Goal: Information Seeking & Learning: Learn about a topic

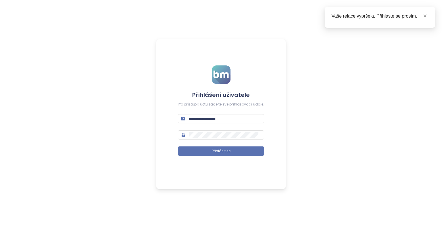
type input "**********"
click at [205, 143] on form "**********" at bounding box center [221, 113] width 86 height 97
click at [203, 156] on form "**********" at bounding box center [221, 113] width 86 height 97
click at [202, 149] on button "Přihlásit se" at bounding box center [221, 150] width 86 height 9
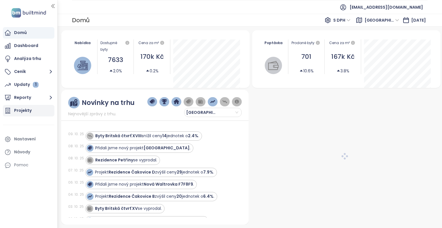
click at [29, 111] on div "Projekty" at bounding box center [23, 110] width 18 height 7
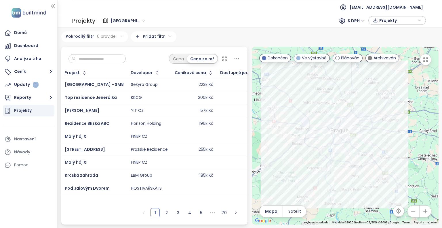
click at [428, 216] on button "button" at bounding box center [426, 211] width 12 height 12
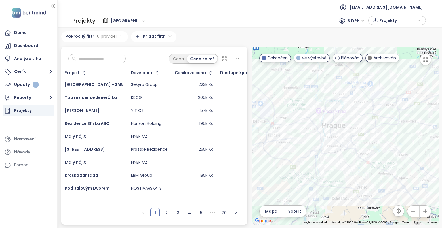
click at [427, 214] on icon "button" at bounding box center [426, 211] width 6 height 6
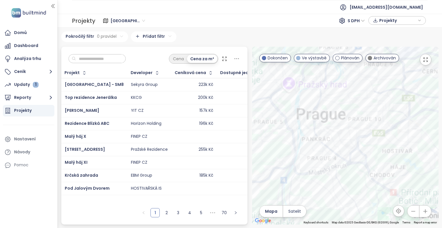
click at [427, 214] on icon "button" at bounding box center [426, 211] width 6 height 6
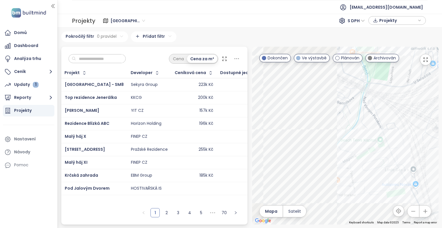
drag, startPoint x: 326, startPoint y: 132, endPoint x: 442, endPoint y: 107, distance: 118.3
click at [442, 107] on div "Praha 628 projektů Area ··· Konkurence Remízek 9 projektů Pokročilý filtr 0 pra…" at bounding box center [250, 128] width 385 height 200
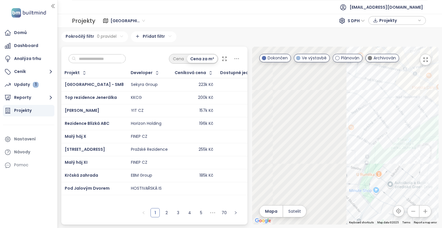
drag, startPoint x: 274, startPoint y: 165, endPoint x: 442, endPoint y: 125, distance: 172.6
click at [442, 125] on div "Praha 628 projektů Area ··· Konkurence Remízek 9 projektů Pokročilý filtr 0 pra…" at bounding box center [250, 128] width 385 height 200
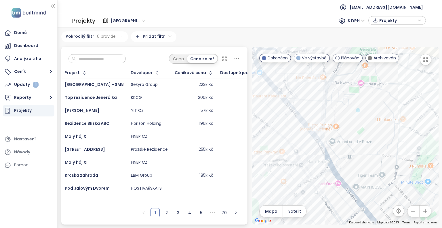
click at [411, 209] on icon "button" at bounding box center [414, 211] width 6 height 6
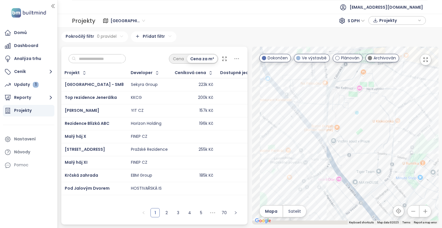
click at [411, 209] on icon "button" at bounding box center [414, 211] width 6 height 6
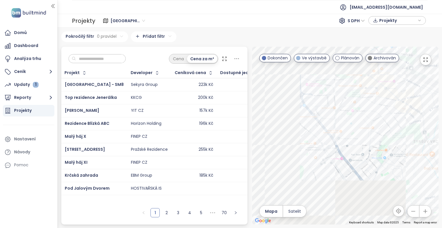
click at [411, 209] on icon "button" at bounding box center [414, 211] width 6 height 6
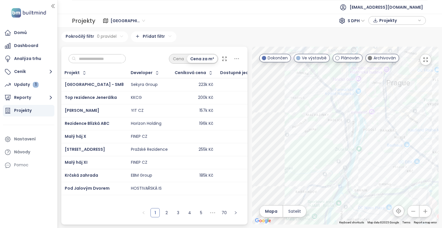
drag, startPoint x: 292, startPoint y: 140, endPoint x: 362, endPoint y: 137, distance: 69.5
click at [362, 137] on div at bounding box center [345, 136] width 187 height 178
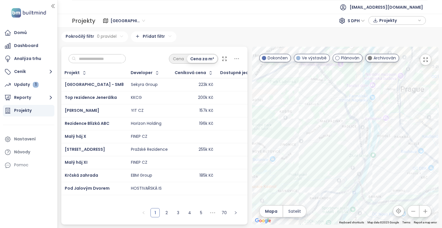
click at [330, 117] on div at bounding box center [345, 136] width 187 height 178
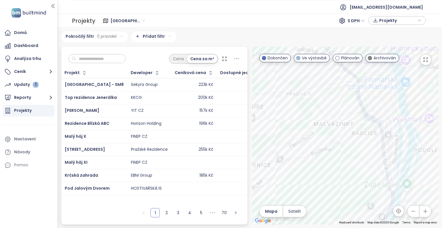
click at [330, 117] on div at bounding box center [345, 136] width 187 height 178
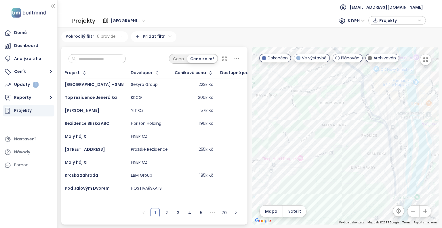
click at [324, 118] on div at bounding box center [345, 136] width 187 height 178
click at [152, 37] on html "Domů Dashboard Analýza trhu Ceník Updaty 1 Reporty Projekty Nastavení Návody Po…" at bounding box center [221, 114] width 442 height 228
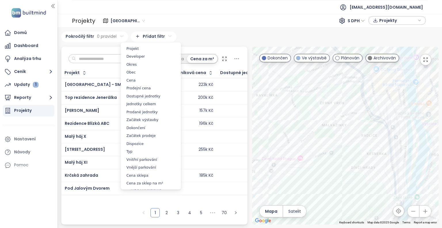
click at [152, 37] on html "Domů Dashboard Analýza trhu Ceník Updaty 1 Reporty Projekty Nastavení Návody Po…" at bounding box center [221, 114] width 442 height 228
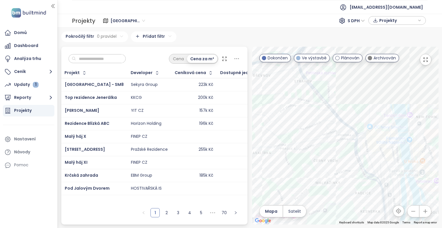
drag, startPoint x: 353, startPoint y: 121, endPoint x: 339, endPoint y: 213, distance: 92.5
click at [339, 213] on div at bounding box center [345, 136] width 187 height 178
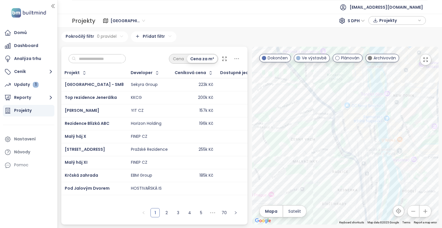
drag, startPoint x: 340, startPoint y: 212, endPoint x: 327, endPoint y: 152, distance: 61.6
click at [327, 152] on div at bounding box center [345, 136] width 187 height 178
click at [319, 116] on div at bounding box center [345, 136] width 187 height 178
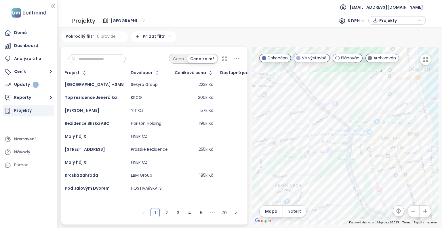
drag, startPoint x: 324, startPoint y: 134, endPoint x: 352, endPoint y: 157, distance: 36.4
click at [352, 157] on div at bounding box center [345, 136] width 187 height 178
click at [315, 163] on div at bounding box center [345, 136] width 187 height 178
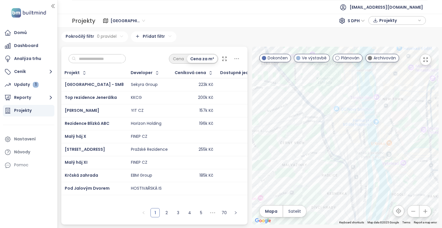
click at [293, 125] on div at bounding box center [345, 136] width 187 height 178
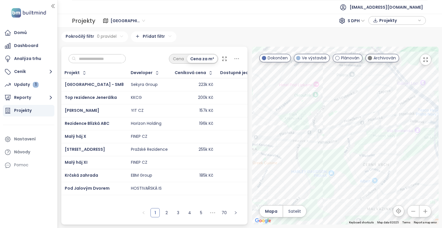
drag, startPoint x: 293, startPoint y: 125, endPoint x: 385, endPoint y: 128, distance: 91.9
click at [385, 128] on div at bounding box center [345, 136] width 187 height 178
click at [322, 151] on div at bounding box center [345, 136] width 187 height 178
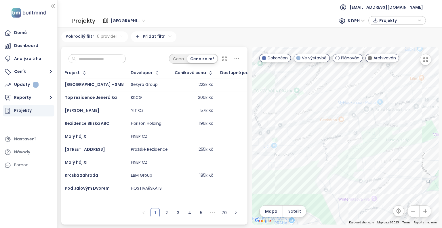
drag, startPoint x: 385, startPoint y: 159, endPoint x: 313, endPoint y: 193, distance: 79.6
click at [313, 193] on div at bounding box center [345, 136] width 187 height 178
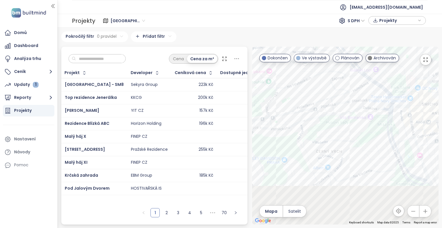
drag, startPoint x: 352, startPoint y: 133, endPoint x: 363, endPoint y: 99, distance: 35.4
click at [363, 99] on div at bounding box center [345, 136] width 187 height 178
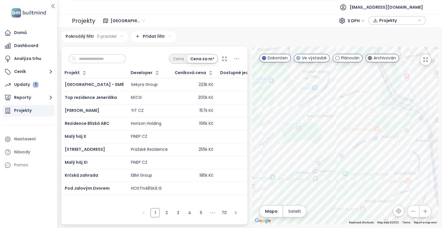
drag, startPoint x: 377, startPoint y: 153, endPoint x: 348, endPoint y: 166, distance: 31.8
click at [348, 166] on div at bounding box center [345, 136] width 187 height 178
click at [389, 135] on div "Rezidence Neklanka 2" at bounding box center [345, 136] width 187 height 178
click at [404, 147] on div at bounding box center [345, 136] width 187 height 178
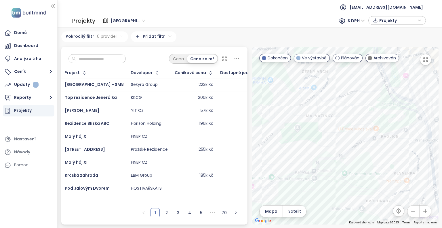
click at [404, 147] on div at bounding box center [345, 136] width 187 height 178
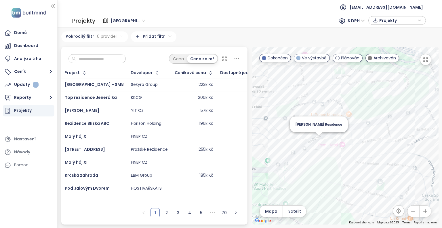
click at [320, 137] on div "Solis Residence" at bounding box center [345, 136] width 187 height 178
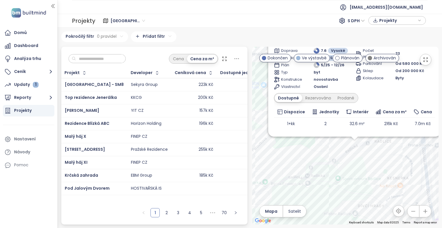
click at [379, 112] on div "Cena za m²" at bounding box center [392, 112] width 34 height 6
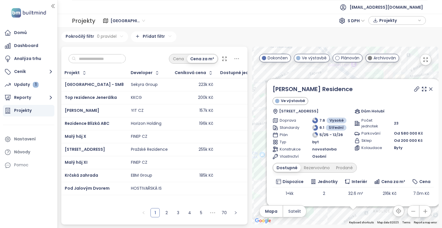
drag, startPoint x: 377, startPoint y: 147, endPoint x: 376, endPoint y: 222, distance: 74.9
click at [376, 222] on div "Solis Residence Ve výstavbě Holubova 2504/30, 150 00 Praha 5-Smíchov, Czechia D…" at bounding box center [345, 136] width 187 height 178
click at [304, 92] on link "Solis Residence" at bounding box center [313, 89] width 80 height 9
click at [430, 90] on icon at bounding box center [431, 89] width 3 height 3
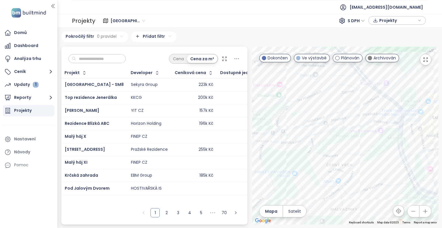
drag, startPoint x: 370, startPoint y: 141, endPoint x: 392, endPoint y: 145, distance: 22.3
click at [392, 145] on div at bounding box center [345, 136] width 187 height 178
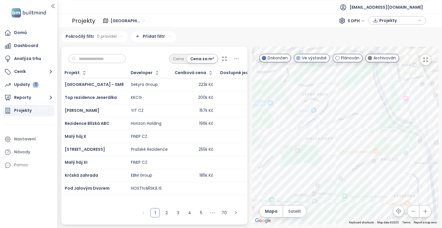
drag, startPoint x: 392, startPoint y: 145, endPoint x: 416, endPoint y: 157, distance: 26.8
click at [416, 157] on div at bounding box center [345, 136] width 187 height 178
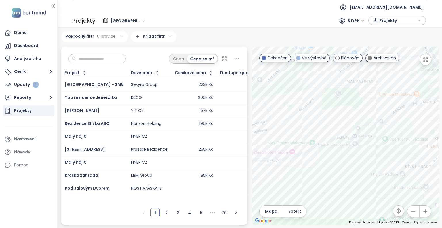
drag, startPoint x: 350, startPoint y: 192, endPoint x: 395, endPoint y: 136, distance: 71.5
click at [395, 136] on div at bounding box center [345, 136] width 187 height 178
click at [321, 141] on div "D.O.K. [GEOGRAPHIC_DATA]" at bounding box center [345, 136] width 187 height 178
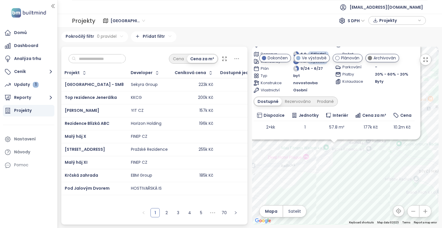
drag, startPoint x: 340, startPoint y: 167, endPoint x: 329, endPoint y: 188, distance: 23.7
click at [329, 188] on div "D.O.K. Radlice Ve výstavbě hypotéka 4,59 % Radlická 108/188, 150 00 Praha 5, Cz…" at bounding box center [345, 136] width 187 height 178
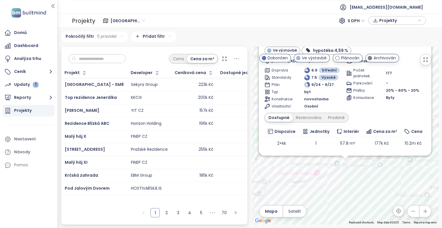
drag, startPoint x: 353, startPoint y: 191, endPoint x: 366, endPoint y: 207, distance: 20.9
click at [366, 207] on div "D.O.K. Radlice Ve výstavbě hypotéka 4,59 % Radlická 108/188, 150 00 Praha 5, Cz…" at bounding box center [345, 136] width 187 height 178
click at [337, 177] on div "D.O.K. Radlice Ve výstavbě hypotéka 4,59 % Radlická 108/188, 150 00 Praha 5, Cz…" at bounding box center [345, 136] width 187 height 178
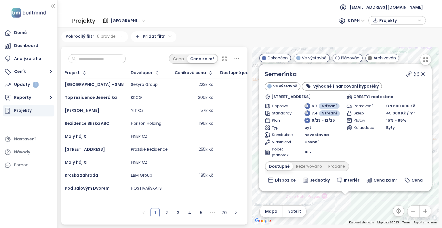
click at [422, 75] on icon at bounding box center [423, 74] width 3 height 3
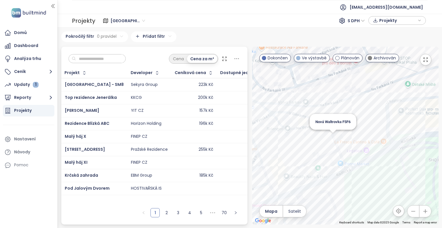
click at [332, 137] on div "Nová Waltrovka F5F6" at bounding box center [345, 136] width 187 height 178
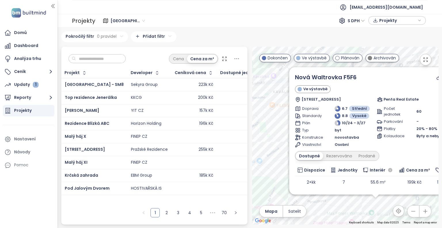
drag, startPoint x: 391, startPoint y: 154, endPoint x: 415, endPoint y: 209, distance: 59.6
click at [415, 209] on div "← Move left → Move right ↑ Move up ↓ Move down + Zoom in - Zoom out Home Jump l…" at bounding box center [345, 136] width 187 height 178
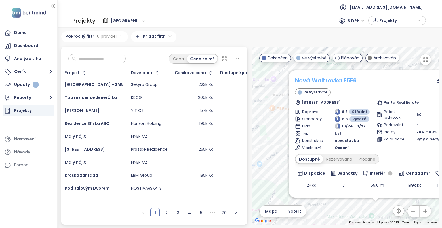
click at [321, 80] on link "Nová Waltrovka F5F6" at bounding box center [326, 80] width 62 height 9
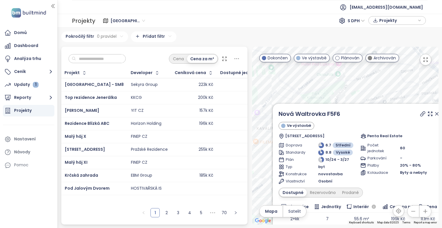
click at [268, 177] on div "Nová Waltrovka F5F6 Ve výstavbě Radlická 36/160, 150 00 Praha 5-Radlice, Czechi…" at bounding box center [345, 136] width 187 height 178
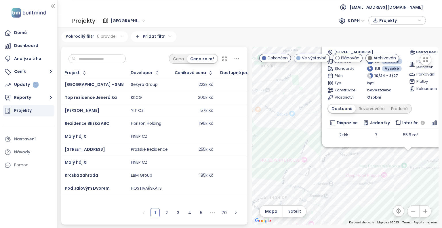
drag, startPoint x: 268, startPoint y: 177, endPoint x: 313, endPoint y: 100, distance: 89.1
click at [313, 100] on div "Nová Waltrovka F5F6 Ve výstavbě Radlická 36/160, 150 00 Praha 5-Radlice, Czechi…" at bounding box center [345, 136] width 187 height 178
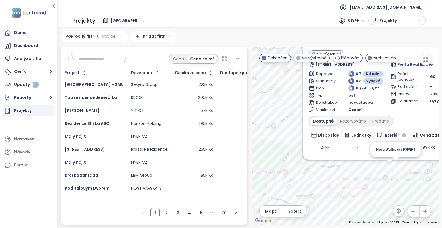
click at [398, 163] on div "Nová Waltrovka F5F6 Ve výstavbě Radlická 36/160, 150 00 Praha 5-Radlice, Czechi…" at bounding box center [345, 136] width 187 height 178
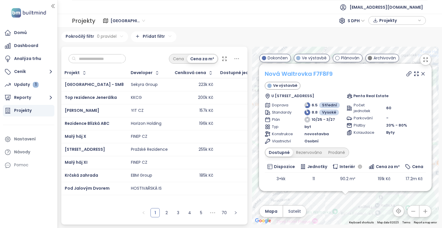
click at [289, 75] on link "Nová Waltrovka F7F8F9" at bounding box center [299, 73] width 68 height 9
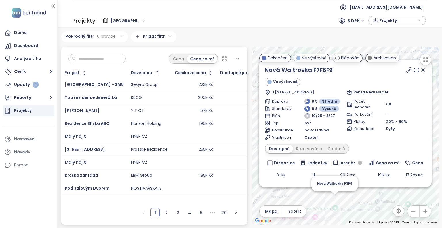
click at [335, 202] on div "Nová Waltrovka F7F8F9 Ve výstavbě U Slévárny 181, 150 00 Praha 5-Radlice, Czech…" at bounding box center [345, 136] width 187 height 178
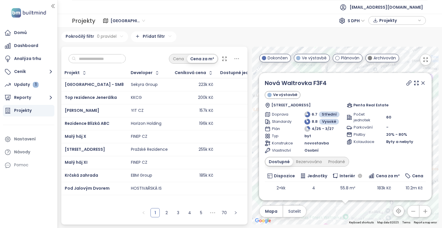
drag, startPoint x: 359, startPoint y: 156, endPoint x: 357, endPoint y: 241, distance: 85.9
click at [357, 228] on html "Domů Dashboard Analýza trhu Ceník Updaty 1 Reporty Projekty Nastavení Návody Po…" at bounding box center [221, 114] width 442 height 228
click at [323, 82] on link "Nová Waltrovka F3F4" at bounding box center [296, 83] width 62 height 9
click at [421, 80] on icon at bounding box center [424, 83] width 6 height 6
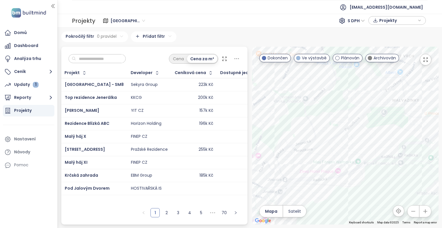
drag, startPoint x: 378, startPoint y: 144, endPoint x: 387, endPoint y: 99, distance: 45.5
click at [387, 99] on div at bounding box center [345, 136] width 187 height 178
click at [363, 175] on div "Semerínka" at bounding box center [345, 136] width 187 height 178
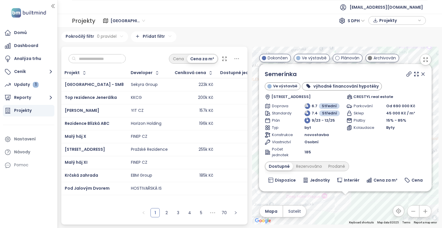
click at [292, 80] on div "Semerínka Ve výstavbě výhodné financování hypotéky Radlická 227/107, 158 00 Pra…" at bounding box center [345, 85] width 161 height 30
click at [291, 78] on link "Semerínka" at bounding box center [281, 74] width 32 height 9
click at [421, 74] on icon at bounding box center [424, 74] width 6 height 6
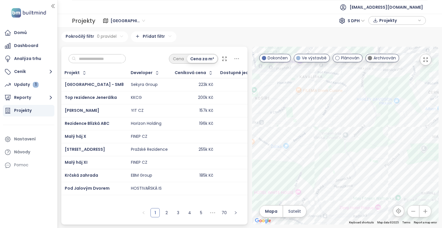
drag, startPoint x: 325, startPoint y: 154, endPoint x: 391, endPoint y: 171, distance: 67.8
click at [391, 171] on div at bounding box center [345, 136] width 187 height 178
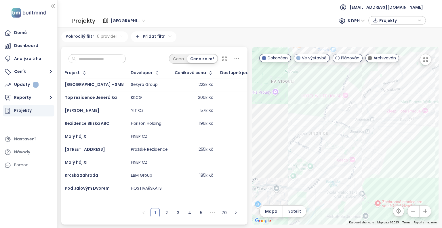
drag, startPoint x: 349, startPoint y: 131, endPoint x: 382, endPoint y: 53, distance: 85.1
click at [382, 53] on div at bounding box center [345, 136] width 187 height 178
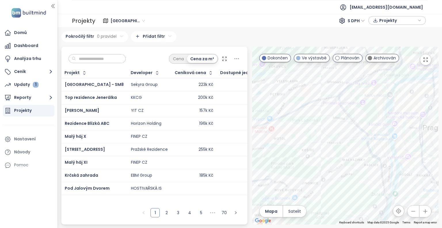
drag, startPoint x: 411, startPoint y: 149, endPoint x: 352, endPoint y: 202, distance: 79.4
click at [352, 202] on div at bounding box center [345, 136] width 187 height 178
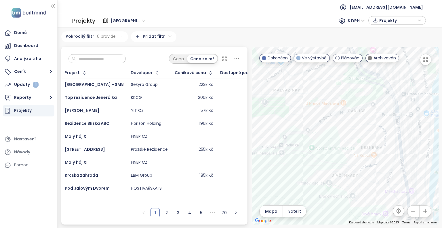
drag, startPoint x: 357, startPoint y: 144, endPoint x: 373, endPoint y: 187, distance: 45.1
click at [373, 187] on div at bounding box center [345, 136] width 187 height 178
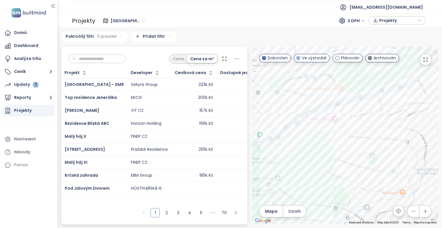
drag, startPoint x: 344, startPoint y: 119, endPoint x: 362, endPoint y: 173, distance: 57.1
click at [362, 173] on div at bounding box center [345, 136] width 187 height 178
click at [352, 101] on div "Rezidence Laurová" at bounding box center [345, 136] width 187 height 178
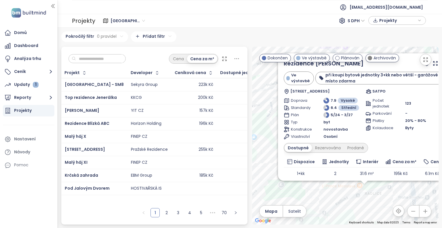
drag, startPoint x: 296, startPoint y: 178, endPoint x: 351, endPoint y: 226, distance: 72.7
click at [351, 226] on div "Praha 628 projektů Area ··· Konkurence Remízek 9 projektů Pokročilý filtr 0 pra…" at bounding box center [250, 128] width 385 height 200
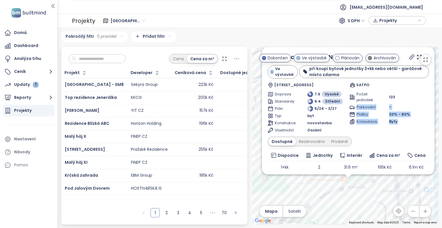
drag, startPoint x: 413, startPoint y: 101, endPoint x: 415, endPoint y: 130, distance: 29.0
click at [415, 130] on div "Počet jednotek 123 Parkování - Platby 20% - 80% Kolaudace Byty" at bounding box center [390, 112] width 80 height 42
drag, startPoint x: 389, startPoint y: 228, endPoint x: 377, endPoint y: 228, distance: 13.0
click at [377, 228] on html "Domů Dashboard Analýza trhu Ceník Updaty 1 Reporty Projekty Nastavení Návody Po…" at bounding box center [221, 114] width 442 height 228
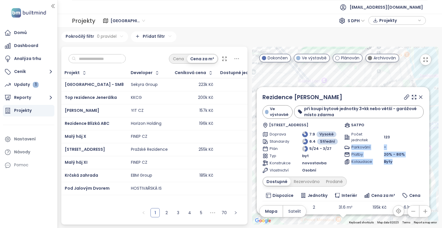
drag, startPoint x: 366, startPoint y: 200, endPoint x: 361, endPoint y: 241, distance: 41.8
click at [361, 228] on html "Domů Dashboard Analýza trhu Ceník Updaty 1 Reporty Projekty Nastavení Návody Po…" at bounding box center [221, 114] width 442 height 228
click at [420, 97] on icon at bounding box center [421, 97] width 3 height 3
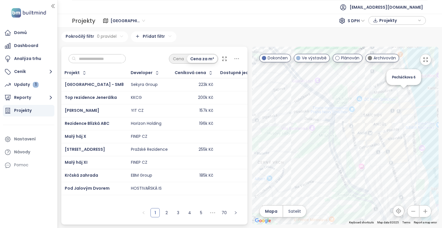
click at [410, 94] on div "Pecháčkova 6" at bounding box center [345, 136] width 187 height 178
click at [408, 93] on div "Pecháčkova 6" at bounding box center [345, 136] width 187 height 178
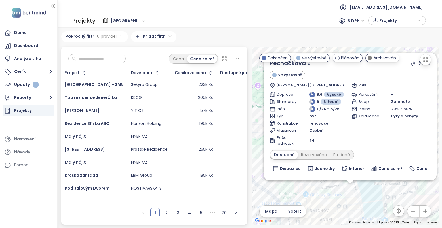
drag, startPoint x: 369, startPoint y: 164, endPoint x: 375, endPoint y: 205, distance: 41.2
click at [375, 205] on div "Pecháčkova 6 Ve výstavbě Pecháčkova 1288/6, 150 00 Praha 5-Anděl, Czechia PSN D…" at bounding box center [345, 136] width 187 height 178
click at [304, 65] on link "Pecháčkova 6" at bounding box center [290, 63] width 41 height 9
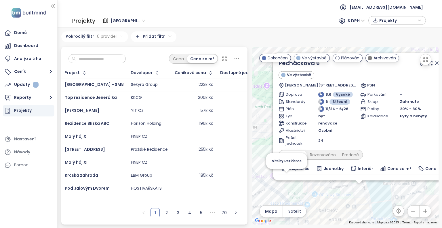
click at [281, 181] on div "Pecháčkova 6 Ve výstavbě Pecháčkova 1288/6, 150 00 Praha 5-Anděl, Czechia PSN D…" at bounding box center [345, 136] width 187 height 178
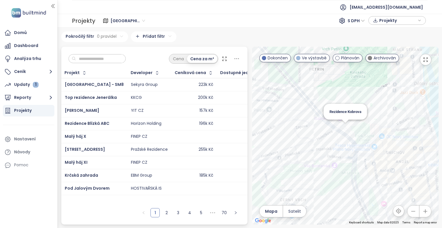
click at [277, 127] on div "Rezidence Kobrova" at bounding box center [345, 136] width 187 height 178
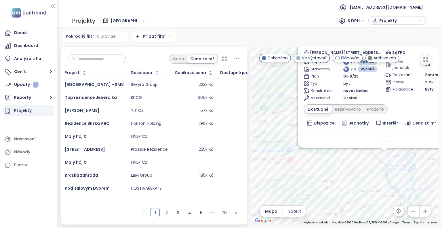
click at [398, 160] on div "Rezidence Kobrova Archivován Kobrova 3331/1, 150 00 Praha 5-Smíchov, Czechia SA…" at bounding box center [345, 136] width 187 height 178
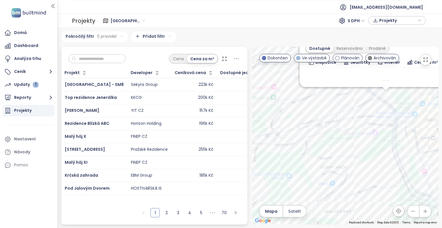
drag, startPoint x: 282, startPoint y: 158, endPoint x: 333, endPoint y: 137, distance: 55.5
click at [333, 137] on div "Rezidence Kobrova Archivován Kobrova 3331/1, 150 00 Praha 5-Smíchov, Czechia SA…" at bounding box center [345, 136] width 187 height 178
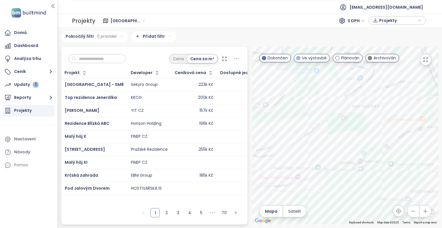
drag, startPoint x: 293, startPoint y: 167, endPoint x: 305, endPoint y: 61, distance: 106.4
click at [305, 61] on div "← Move left → Move right ↑ Move up ↓ Move down + Zoom in - Zoom out Home Jump l…" at bounding box center [345, 136] width 187 height 178
click at [323, 170] on div "Rezidence Kobrova Archivován Kobrova 3331/1, 150 00 Praha 5-Smíchov, Czechia SA…" at bounding box center [345, 136] width 187 height 178
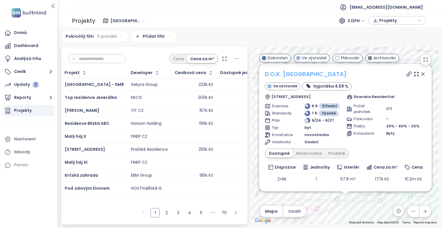
click at [297, 72] on link "D.O.K. [GEOGRAPHIC_DATA]" at bounding box center [306, 74] width 82 height 9
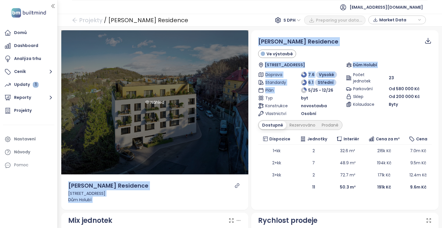
drag, startPoint x: 0, startPoint y: 0, endPoint x: 202, endPoint y: 154, distance: 253.6
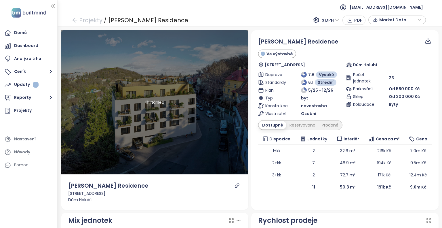
click at [158, 110] on div "Náhled" at bounding box center [155, 102] width 188 height 144
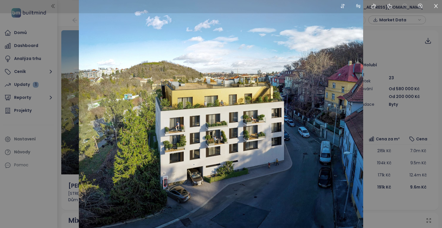
click at [412, 73] on div at bounding box center [221, 114] width 442 height 228
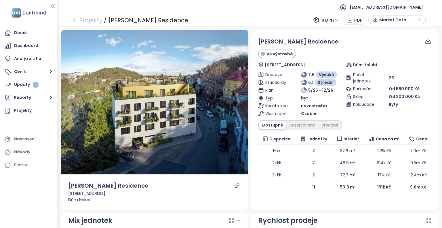
click at [300, 59] on div "Solis Residence Ve výstavbě Holubova 2504/30, 150 00 Praha 5-Smíchov, Czechia D…" at bounding box center [345, 52] width 174 height 31
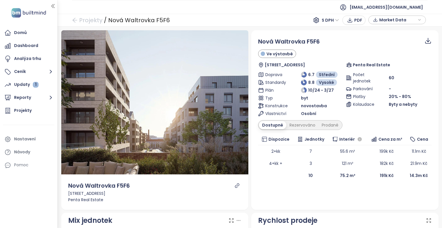
scroll to position [1, 0]
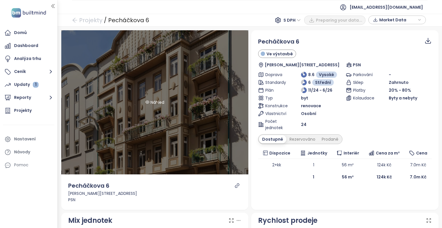
click at [182, 90] on div "Náhled" at bounding box center [155, 102] width 188 height 144
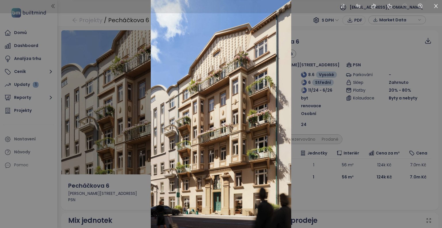
click at [418, 198] on div at bounding box center [221, 114] width 442 height 228
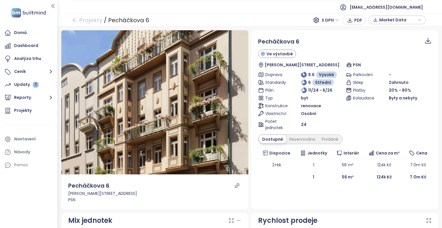
click at [289, 129] on div "Počet jednotek" at bounding box center [279, 124] width 43 height 13
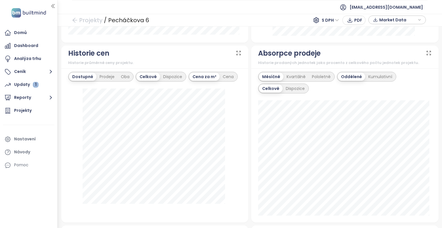
scroll to position [337, 0]
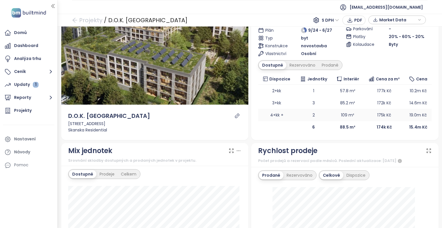
scroll to position [60, 0]
click at [293, 66] on div "Rezervováno" at bounding box center [303, 65] width 32 height 8
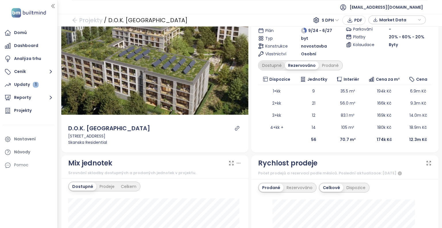
click at [274, 66] on div "Dostupné" at bounding box center [272, 65] width 26 height 8
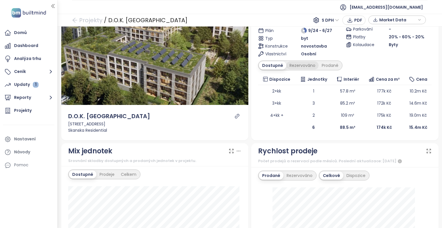
click at [302, 63] on div "Rezervováno" at bounding box center [303, 65] width 32 height 8
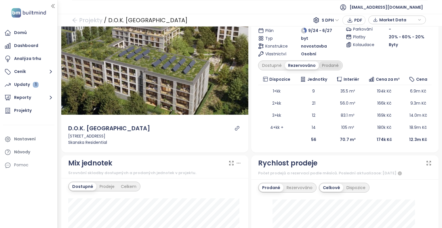
click at [328, 68] on div "Prodané" at bounding box center [330, 65] width 23 height 8
click at [305, 69] on div "Rezervováno" at bounding box center [301, 65] width 32 height 8
click at [323, 69] on div "Dostupné Rezervováno Prodané" at bounding box center [300, 65] width 85 height 10
click at [324, 63] on div "Prodané" at bounding box center [330, 65] width 23 height 8
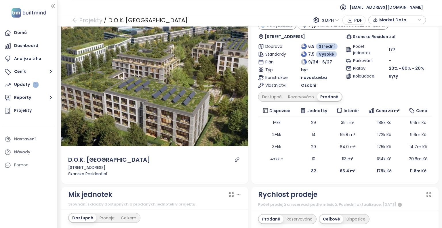
scroll to position [0, 0]
